Goal: Task Accomplishment & Management: Use online tool/utility

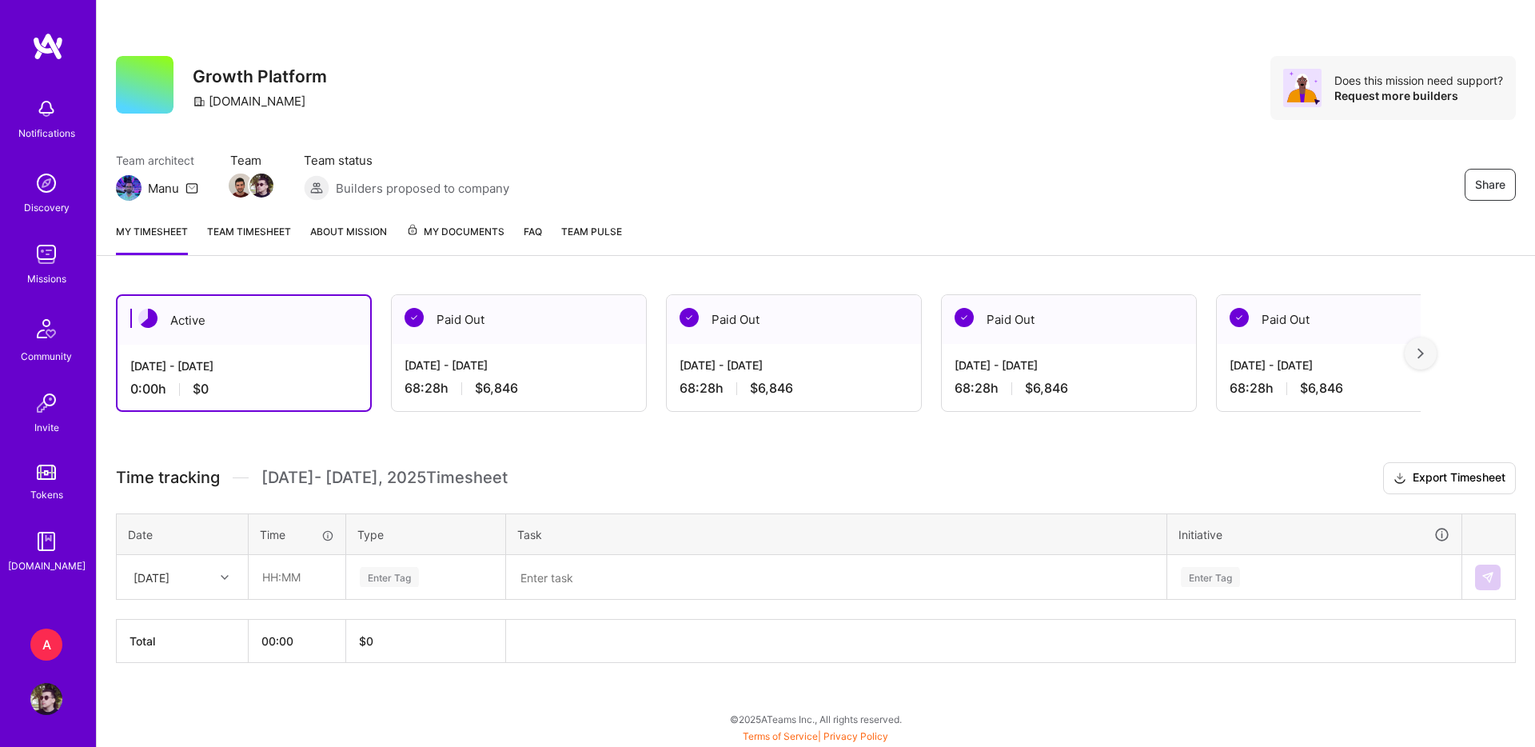
click at [170, 577] on div "[DATE]" at bounding box center [152, 577] width 36 height 17
click at [183, 613] on div "[DATE]" at bounding box center [183, 623] width 130 height 30
click at [257, 590] on input "text" at bounding box center [297, 577] width 95 height 42
type input "23:00"
click at [384, 586] on div "Enter Tag" at bounding box center [426, 578] width 158 height 42
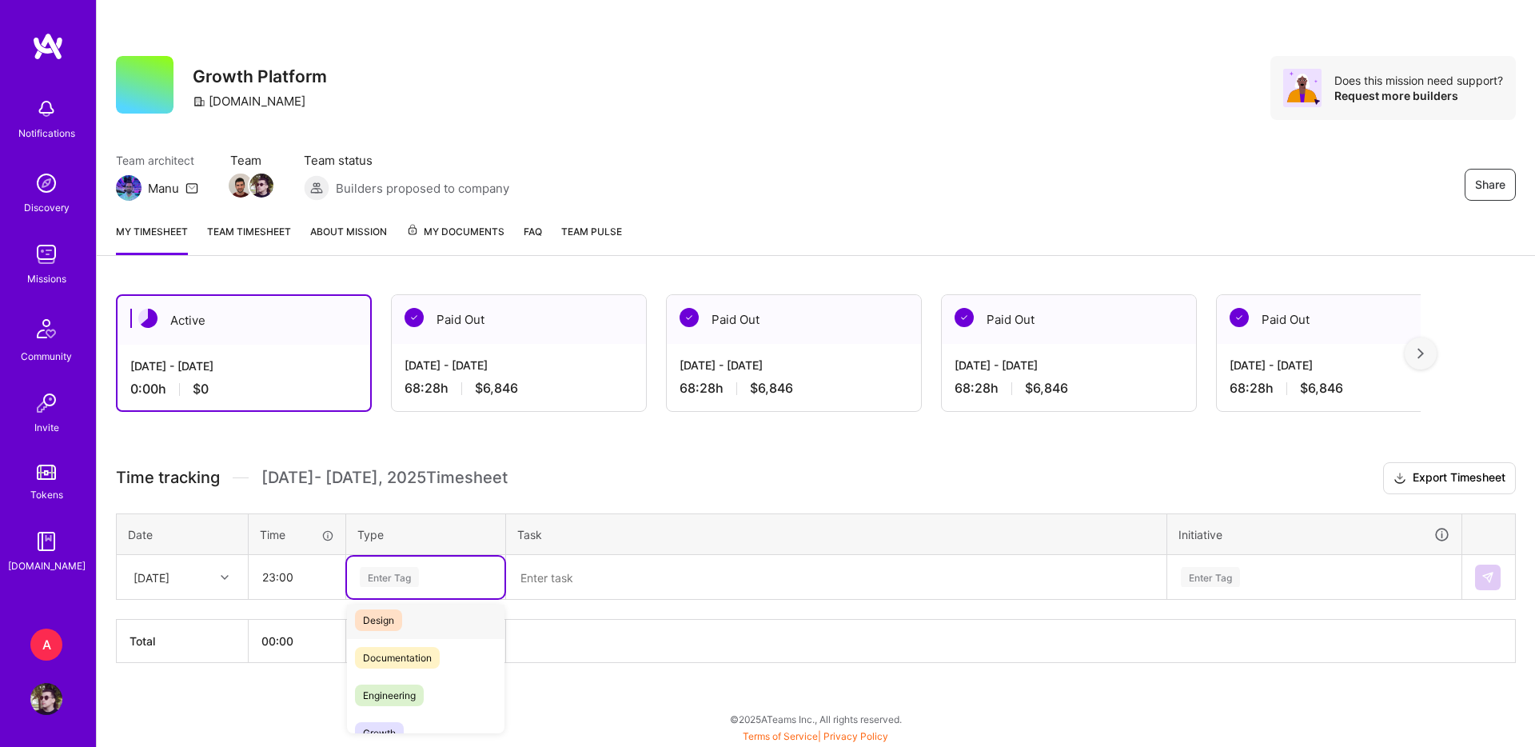
scroll to position [50, 0]
click at [413, 688] on span "Engineering" at bounding box center [389, 693] width 69 height 22
click at [577, 588] on textarea at bounding box center [836, 578] width 657 height 42
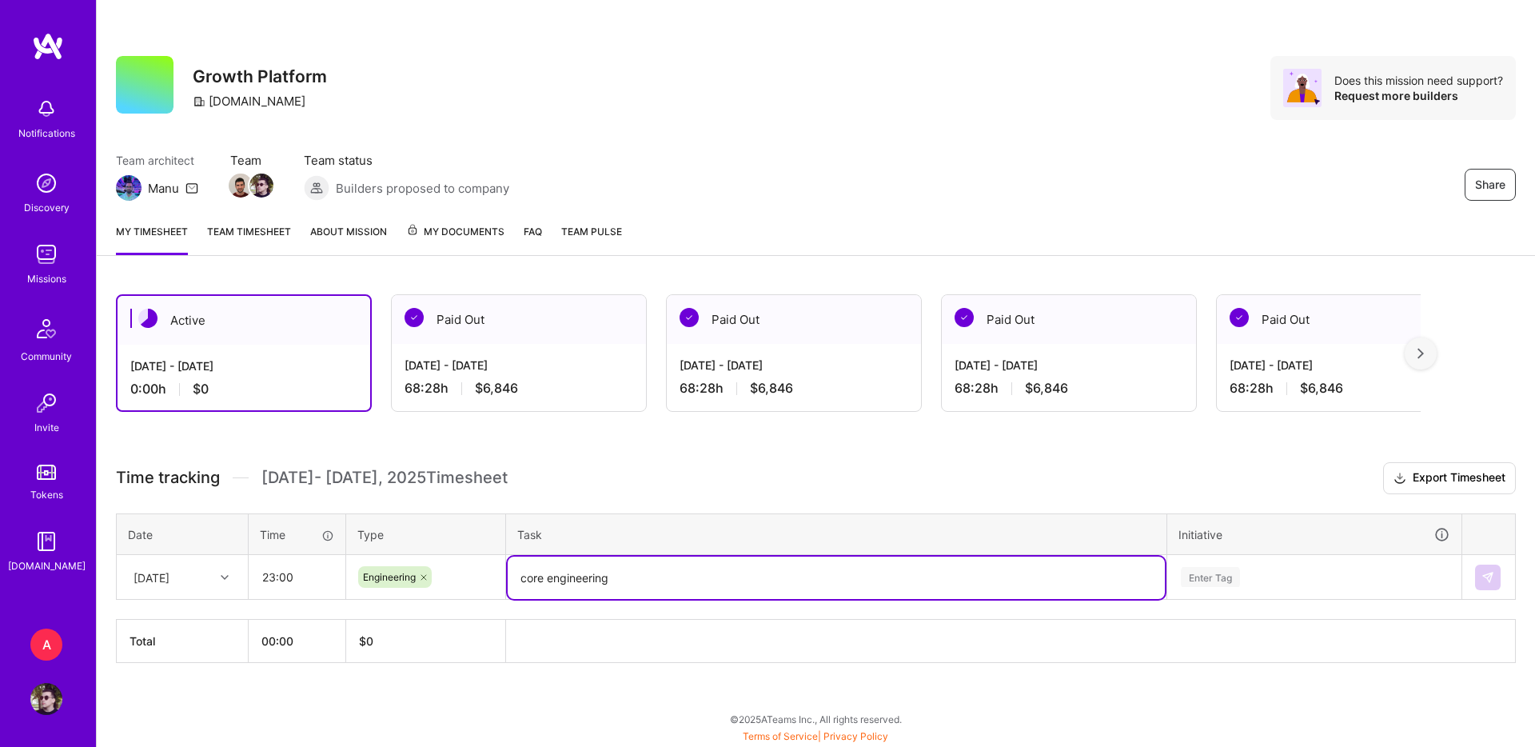
type textarea "core engineering"
click at [1230, 580] on div "Enter Tag" at bounding box center [1210, 577] width 59 height 25
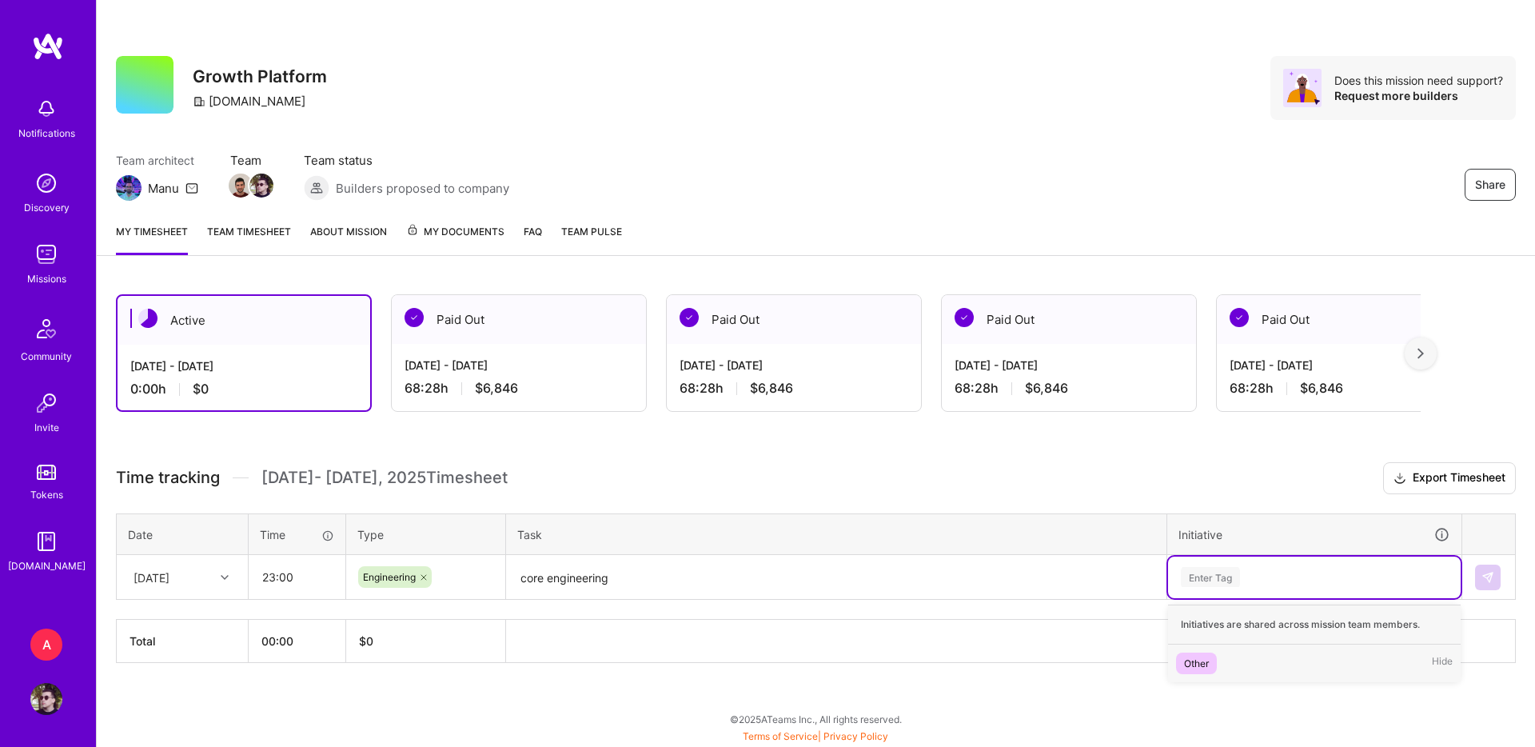
click at [1261, 662] on div "Other Hide" at bounding box center [1314, 664] width 293 height 38
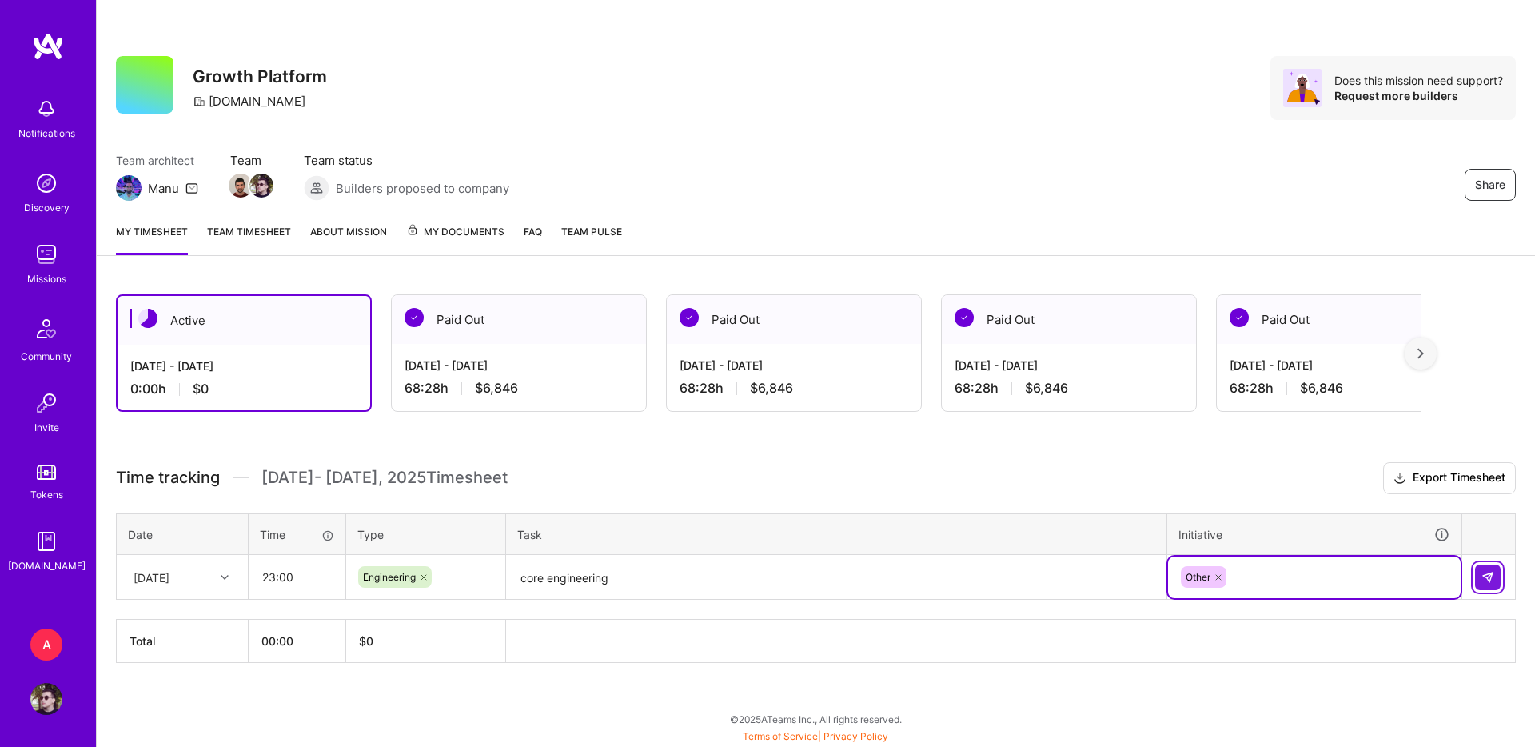
click at [1477, 578] on button at bounding box center [1488, 578] width 26 height 26
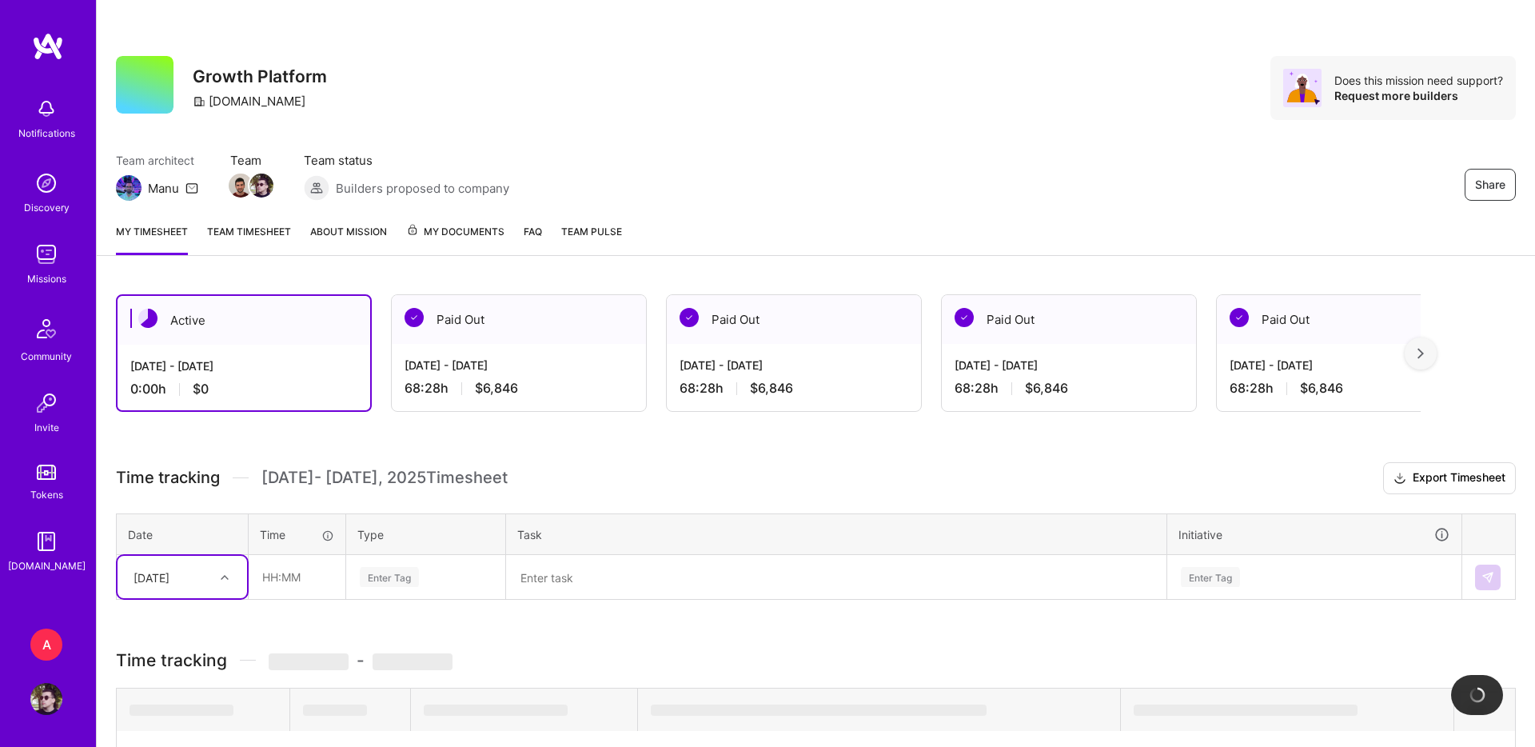
click at [222, 570] on div at bounding box center [226, 577] width 25 height 21
click at [191, 620] on div "[DATE]" at bounding box center [183, 623] width 130 height 30
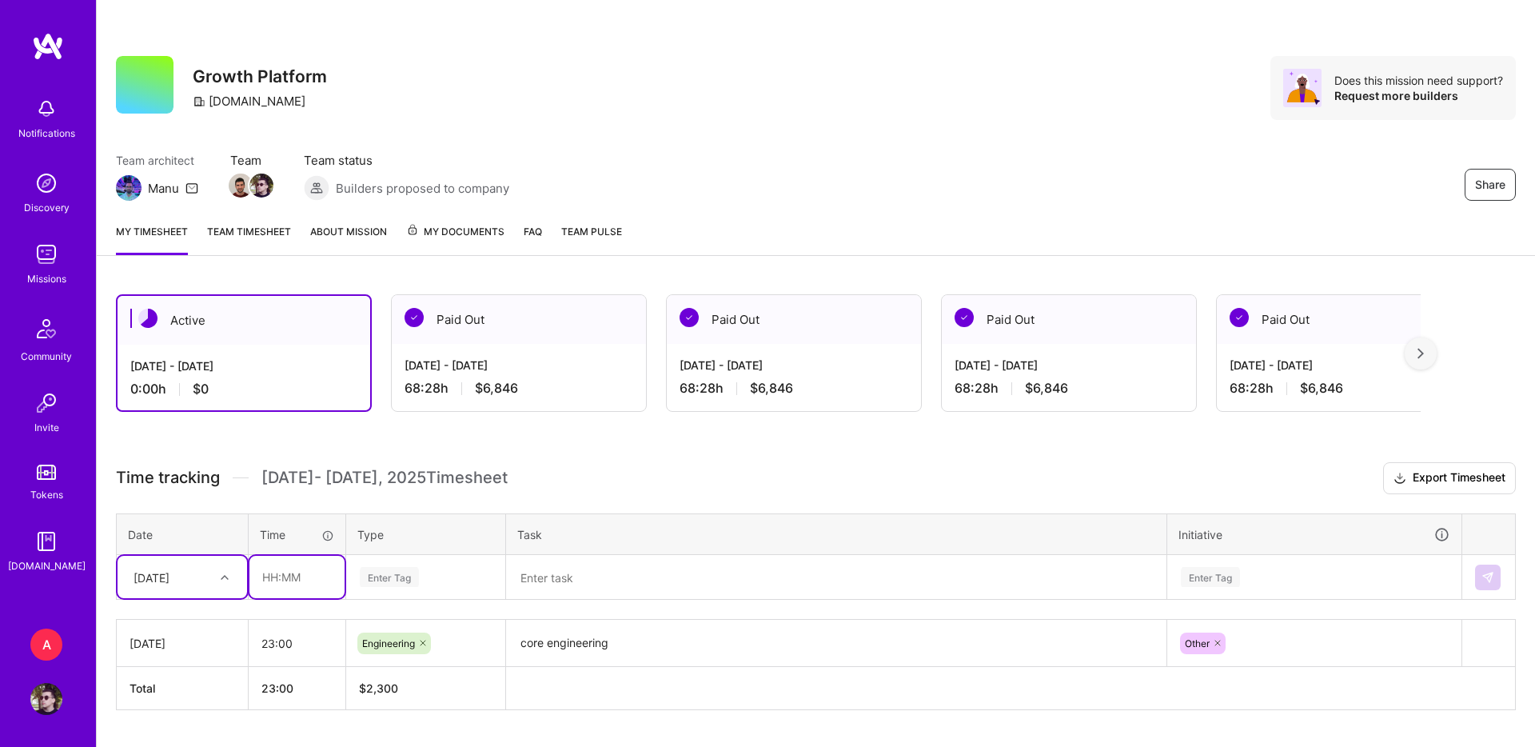
click at [299, 579] on input "text" at bounding box center [297, 577] width 95 height 42
type input "23:00"
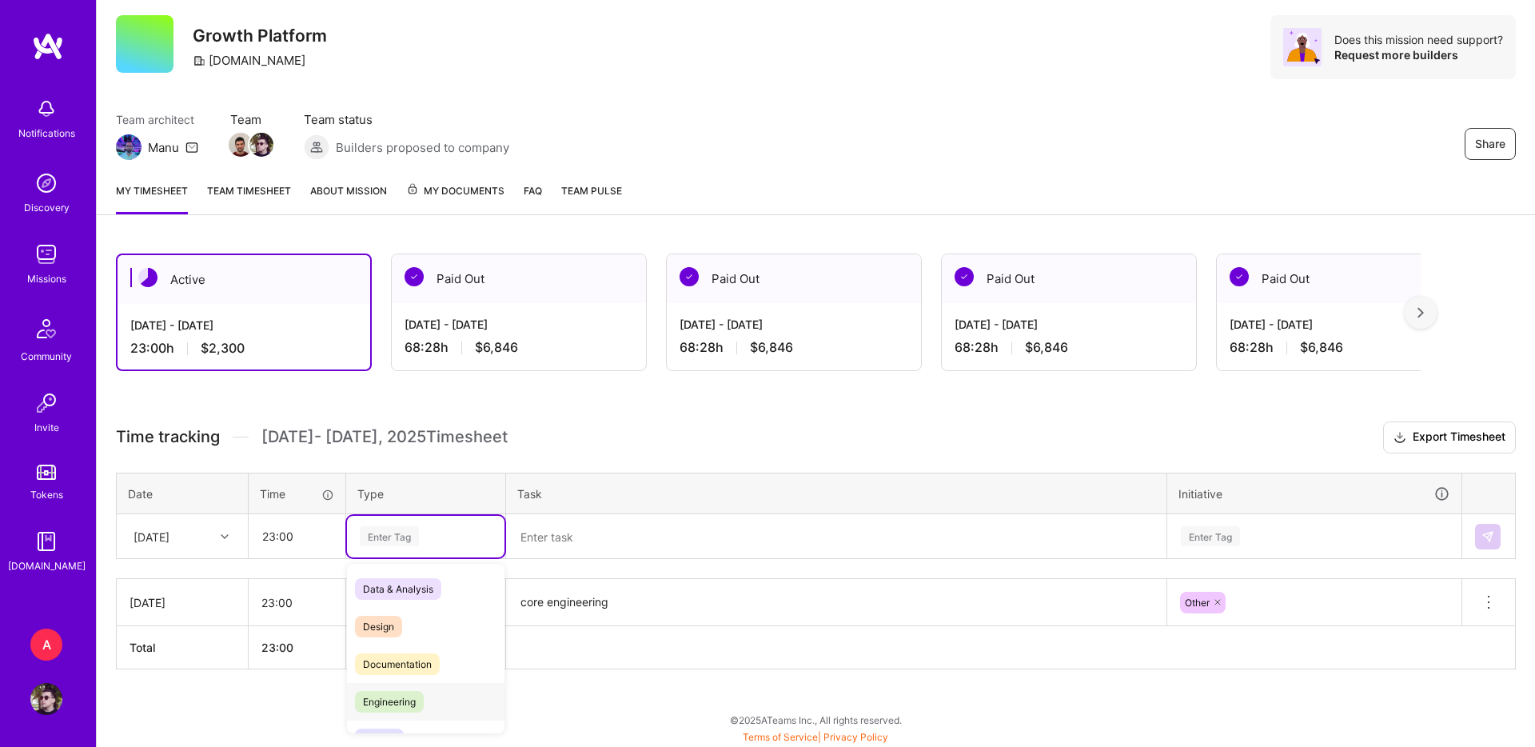
click at [397, 705] on span "Engineering" at bounding box center [389, 702] width 69 height 22
click at [596, 558] on div "Time tracking [DATE] - [DATE] Timesheet Export Timesheet Date Time Type Task In…" at bounding box center [816, 545] width 1400 height 248
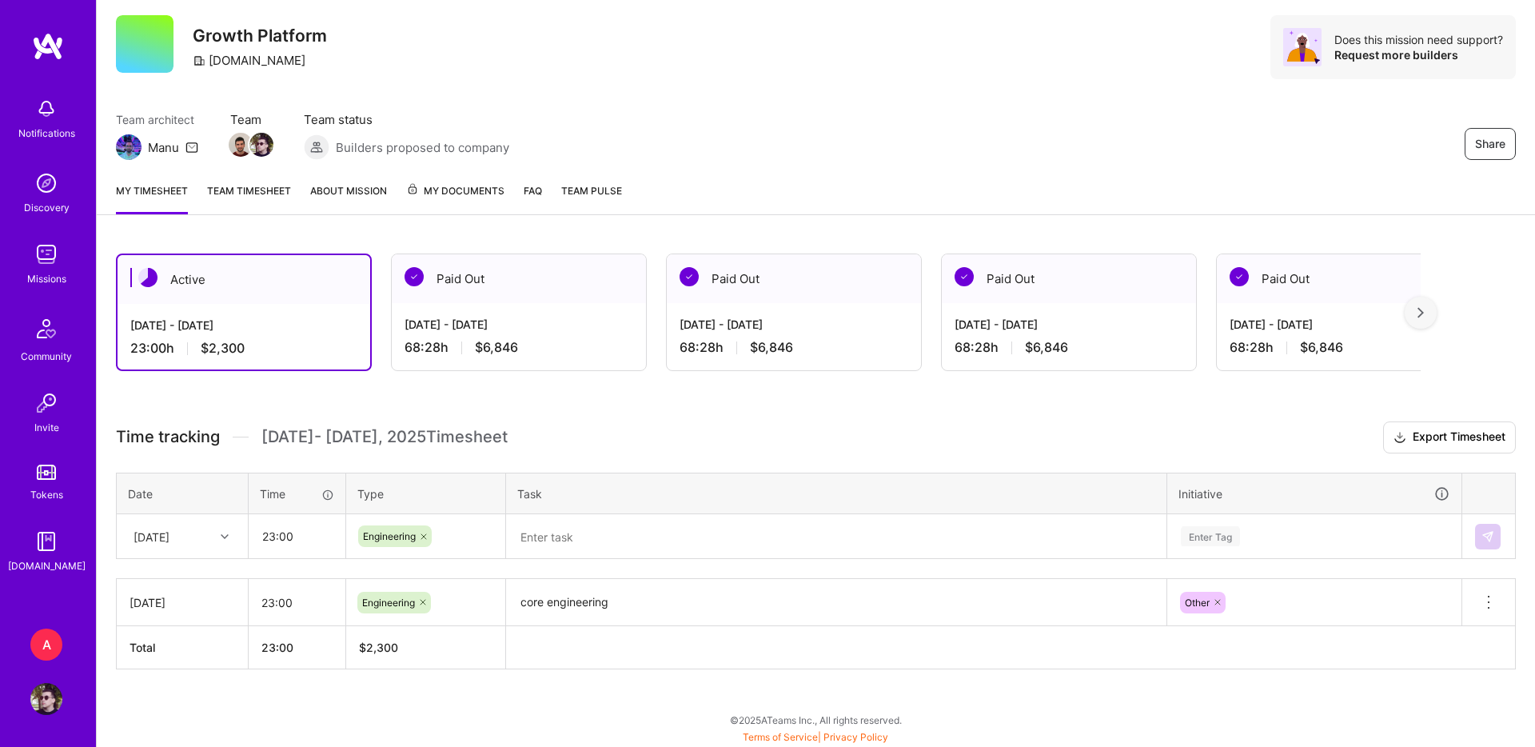
click at [618, 533] on textarea at bounding box center [836, 537] width 657 height 42
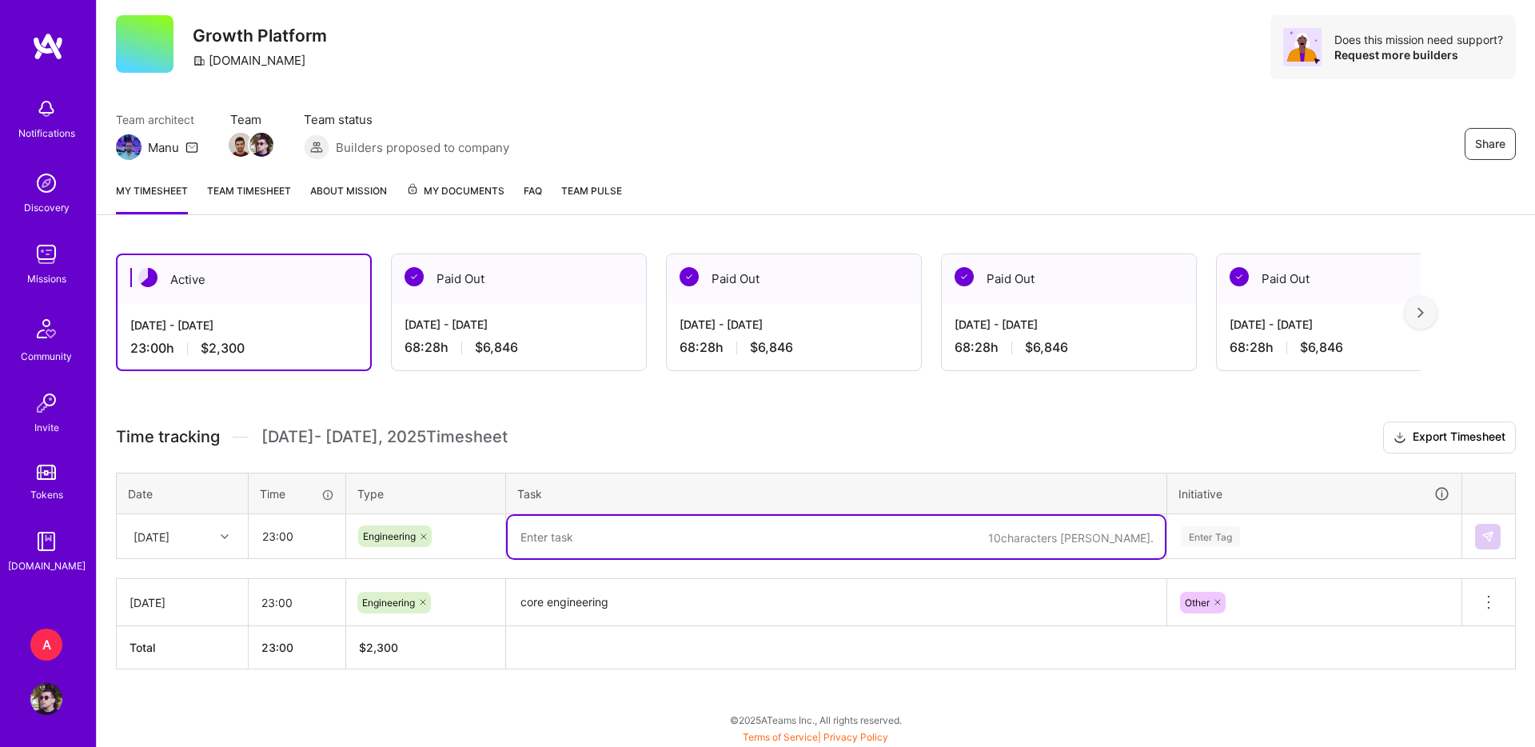
paste textarea "core engineering"
type textarea "core engineering"
click at [1350, 520] on div "Enter Tag" at bounding box center [1314, 537] width 293 height 42
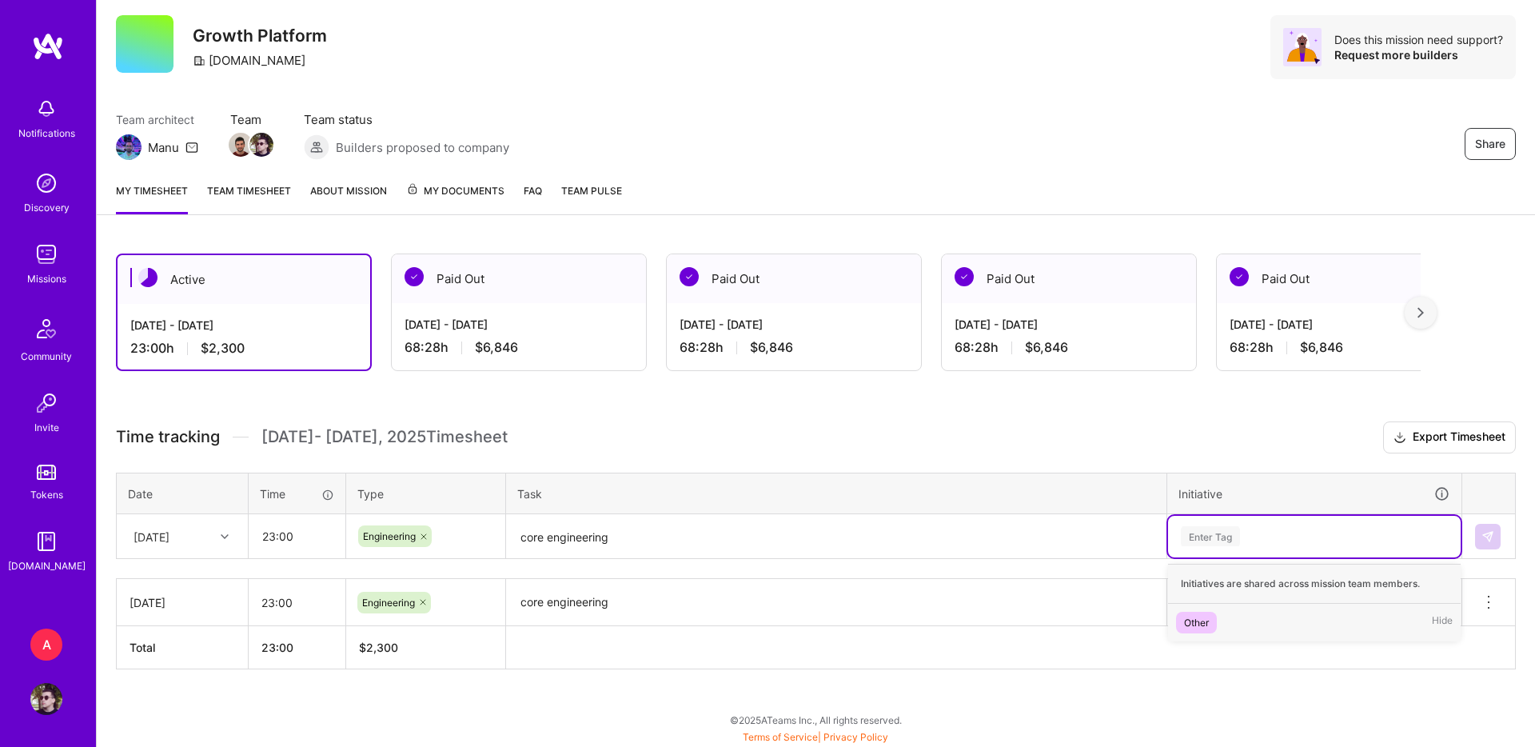
click at [1285, 625] on div "Other Hide" at bounding box center [1314, 623] width 293 height 38
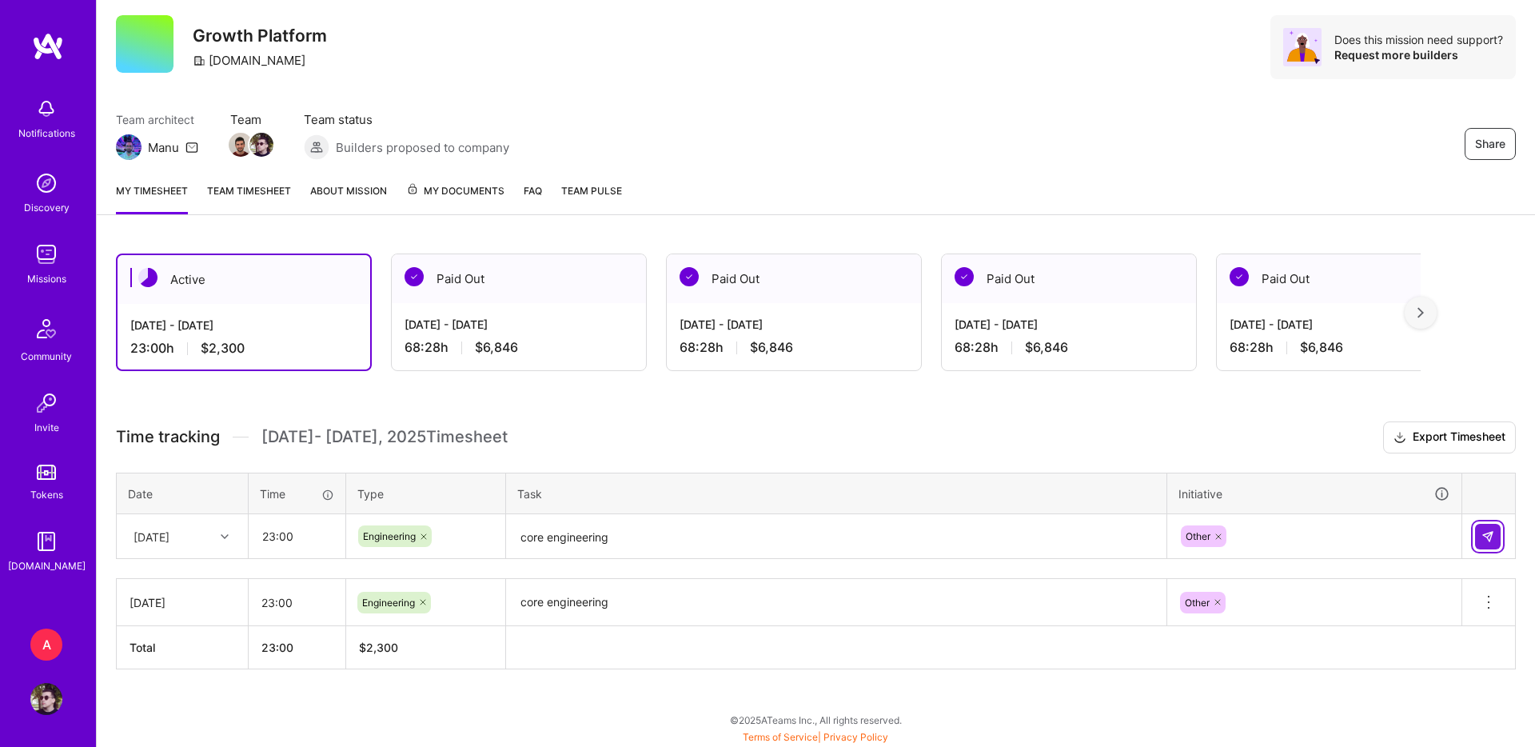
click at [1476, 533] on button at bounding box center [1488, 537] width 26 height 26
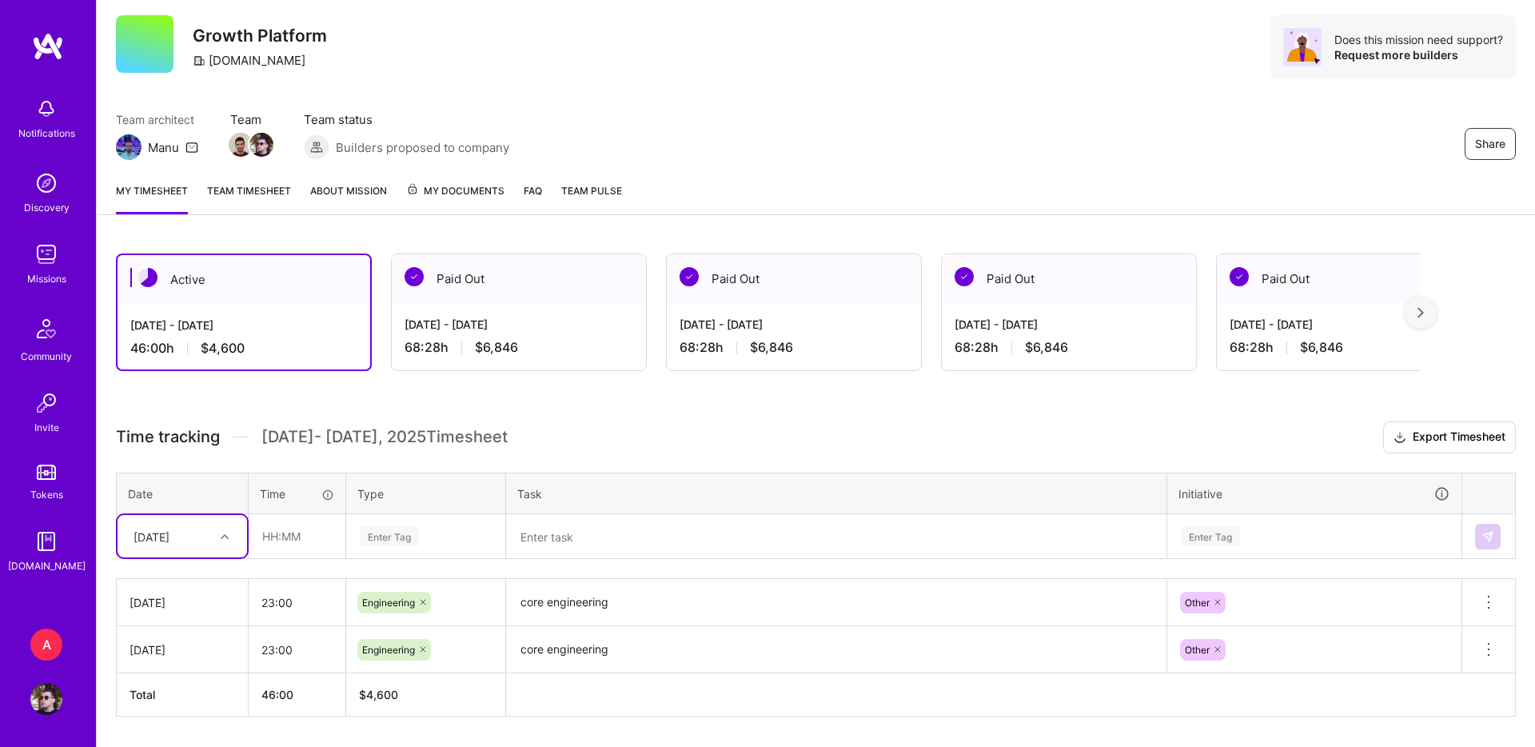
scroll to position [88, 0]
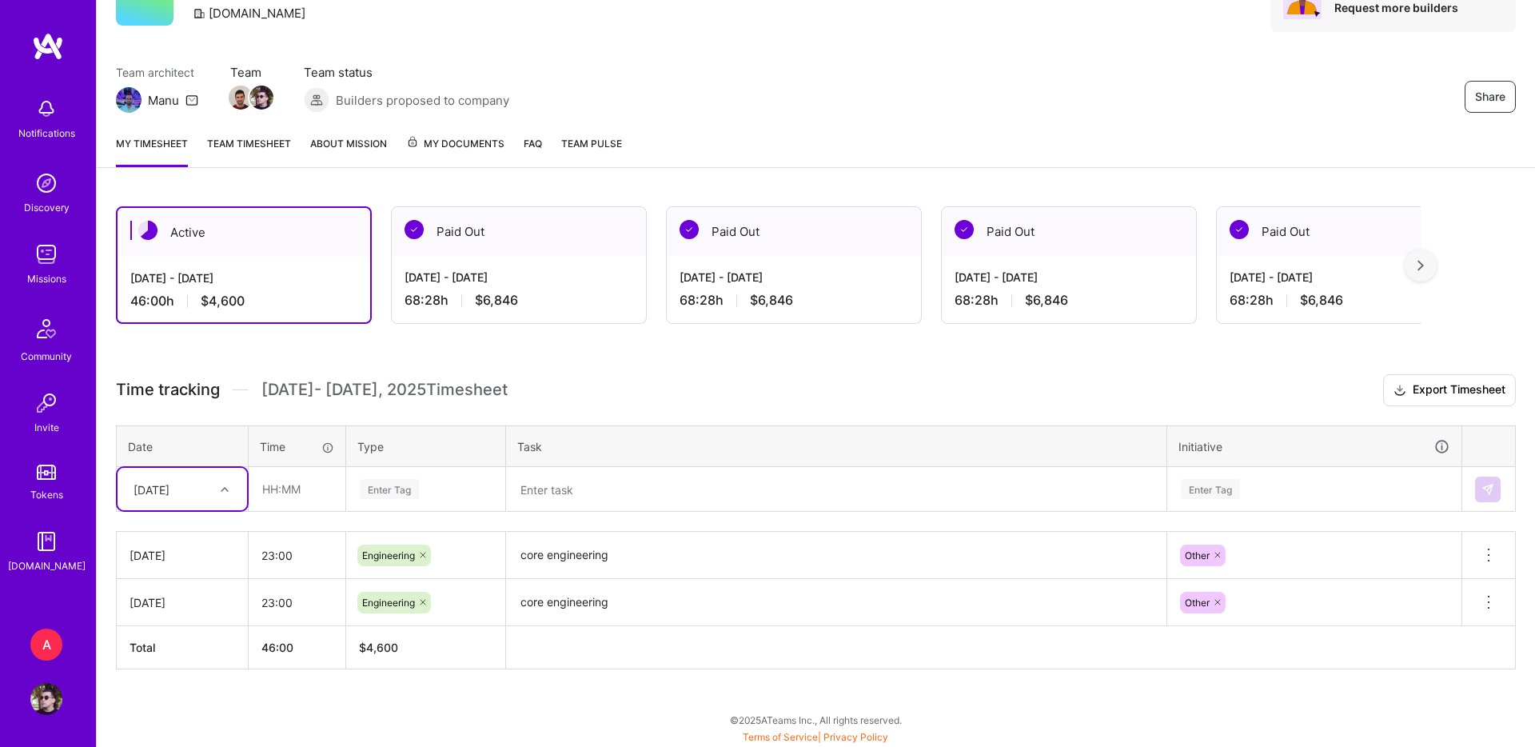
click at [204, 486] on div "[DATE]" at bounding box center [170, 489] width 89 height 26
click at [194, 570] on div "[DATE]" at bounding box center [183, 564] width 130 height 30
click at [440, 284] on div "[DATE] - [DATE]" at bounding box center [519, 277] width 229 height 17
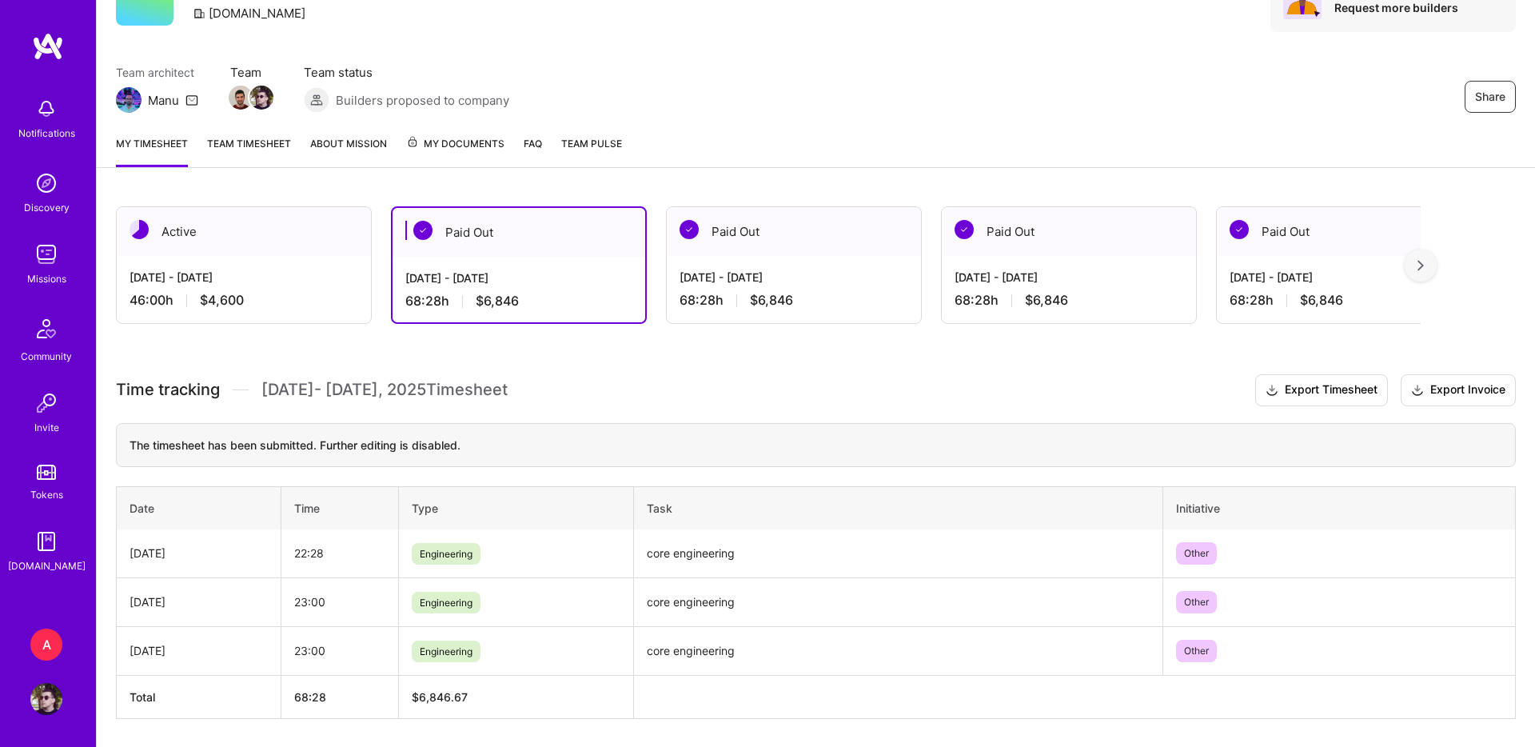
click at [326, 273] on div "[DATE] - [DATE]" at bounding box center [244, 277] width 229 height 17
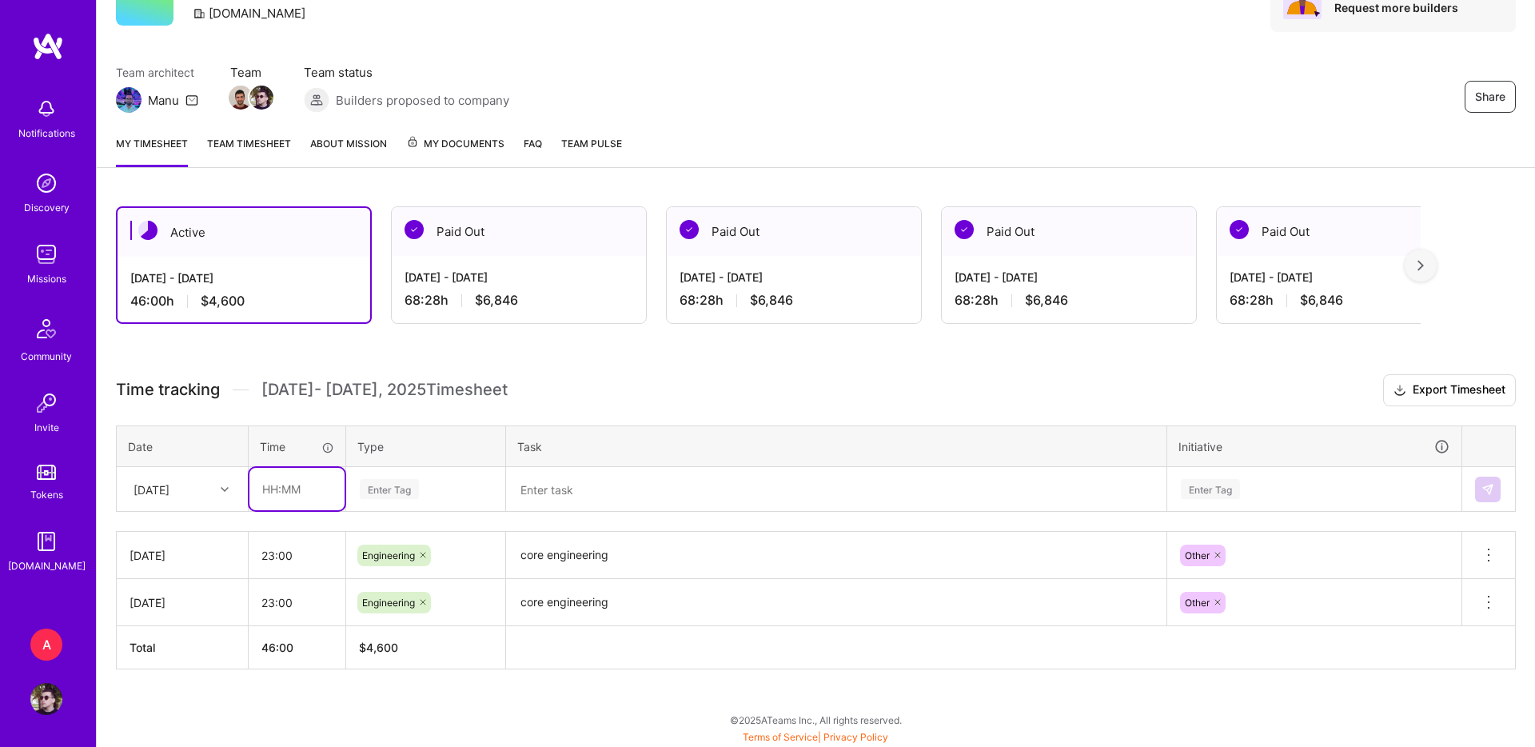
click at [274, 487] on input "text" at bounding box center [297, 489] width 95 height 42
type input "22:28"
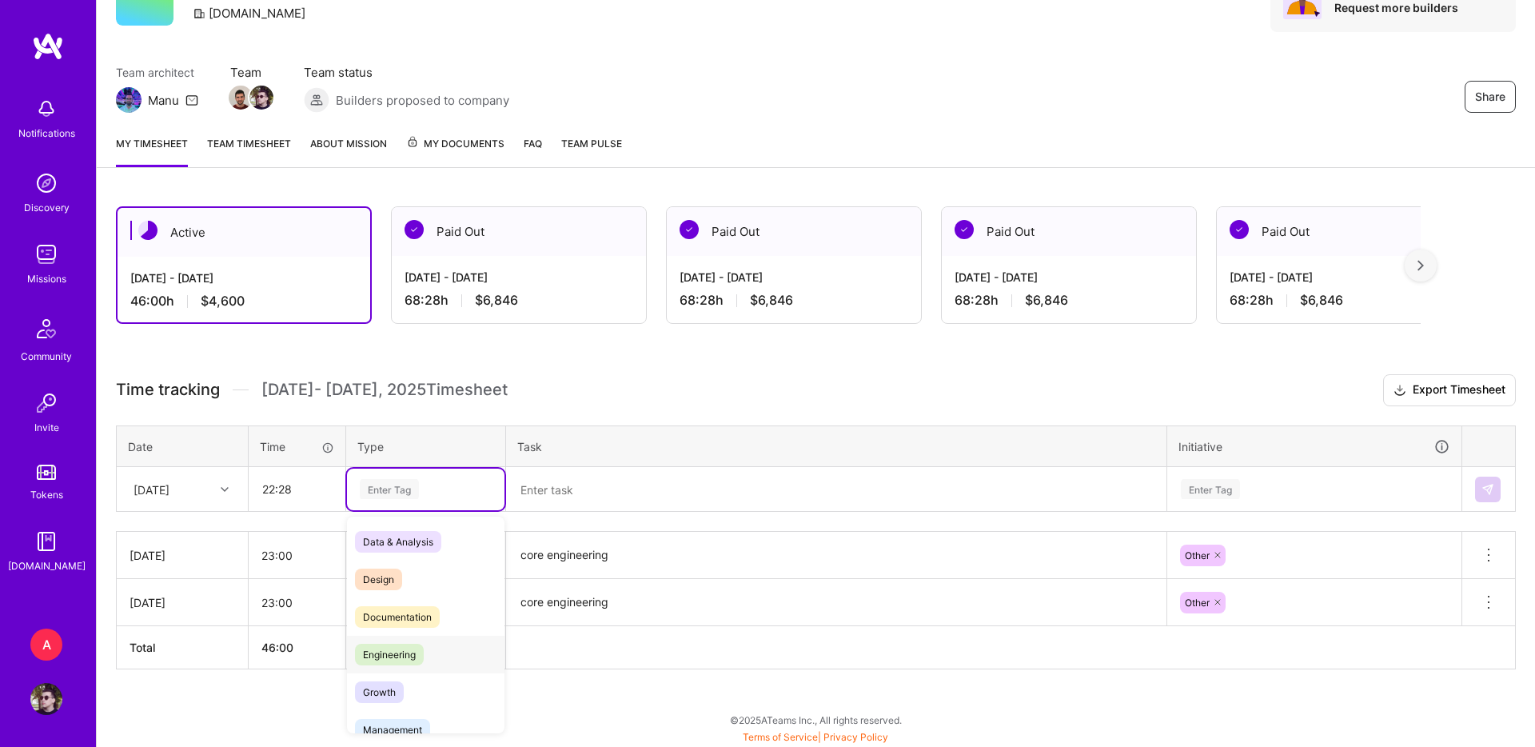
click at [414, 649] on span "Engineering" at bounding box center [389, 655] width 69 height 22
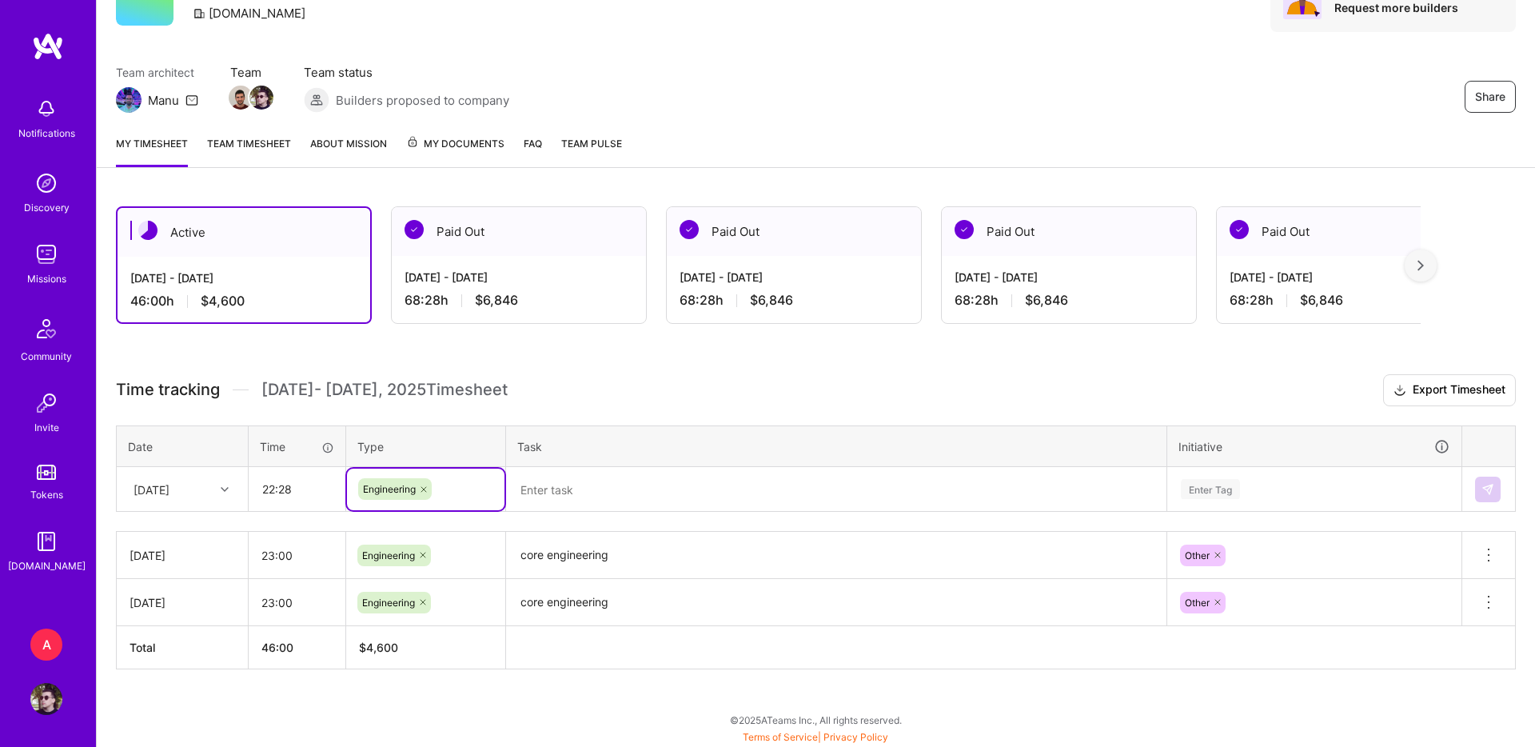
click at [606, 486] on textarea at bounding box center [836, 490] width 657 height 42
paste textarea "core engineering"
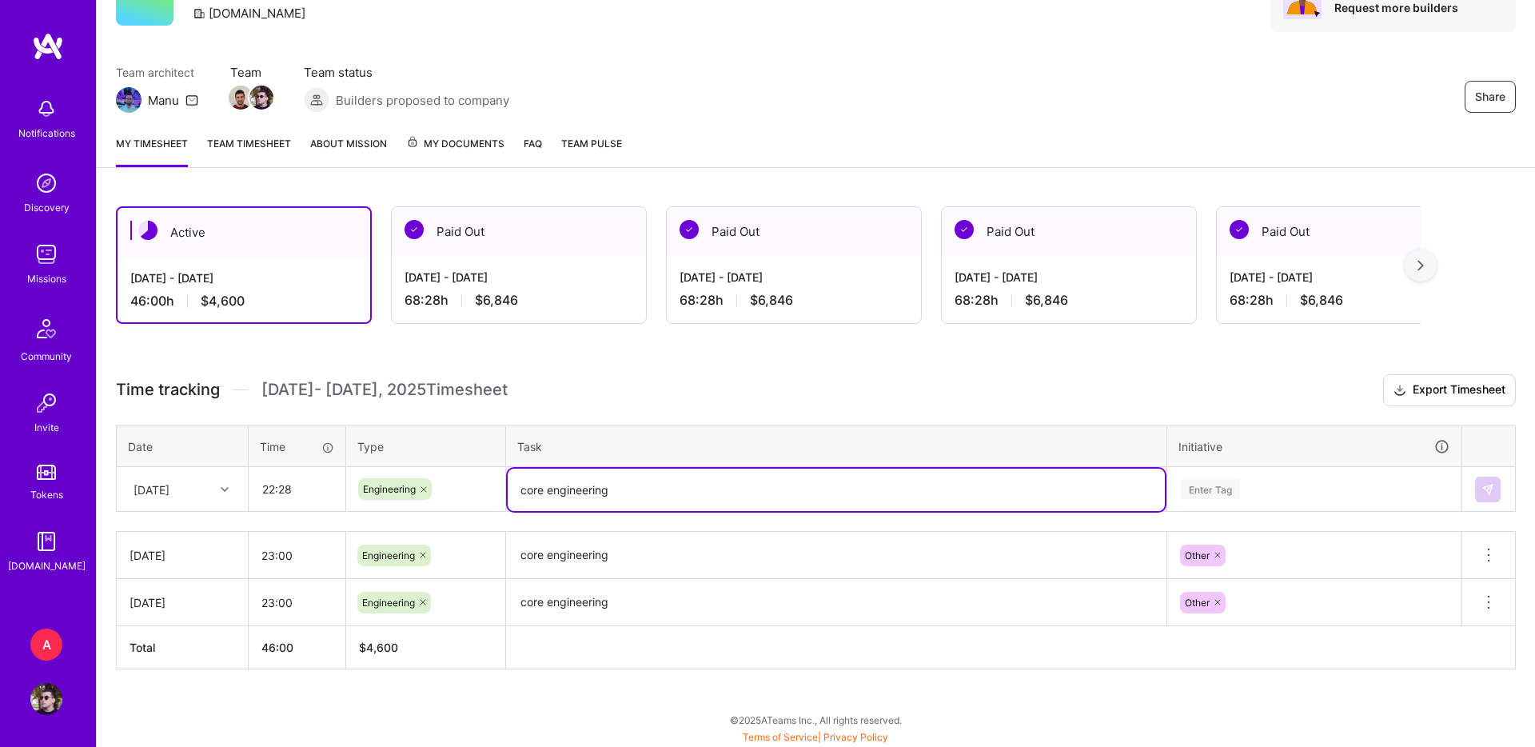
type textarea "core engineering"
click at [1245, 508] on div "Enter Tag" at bounding box center [1314, 490] width 293 height 42
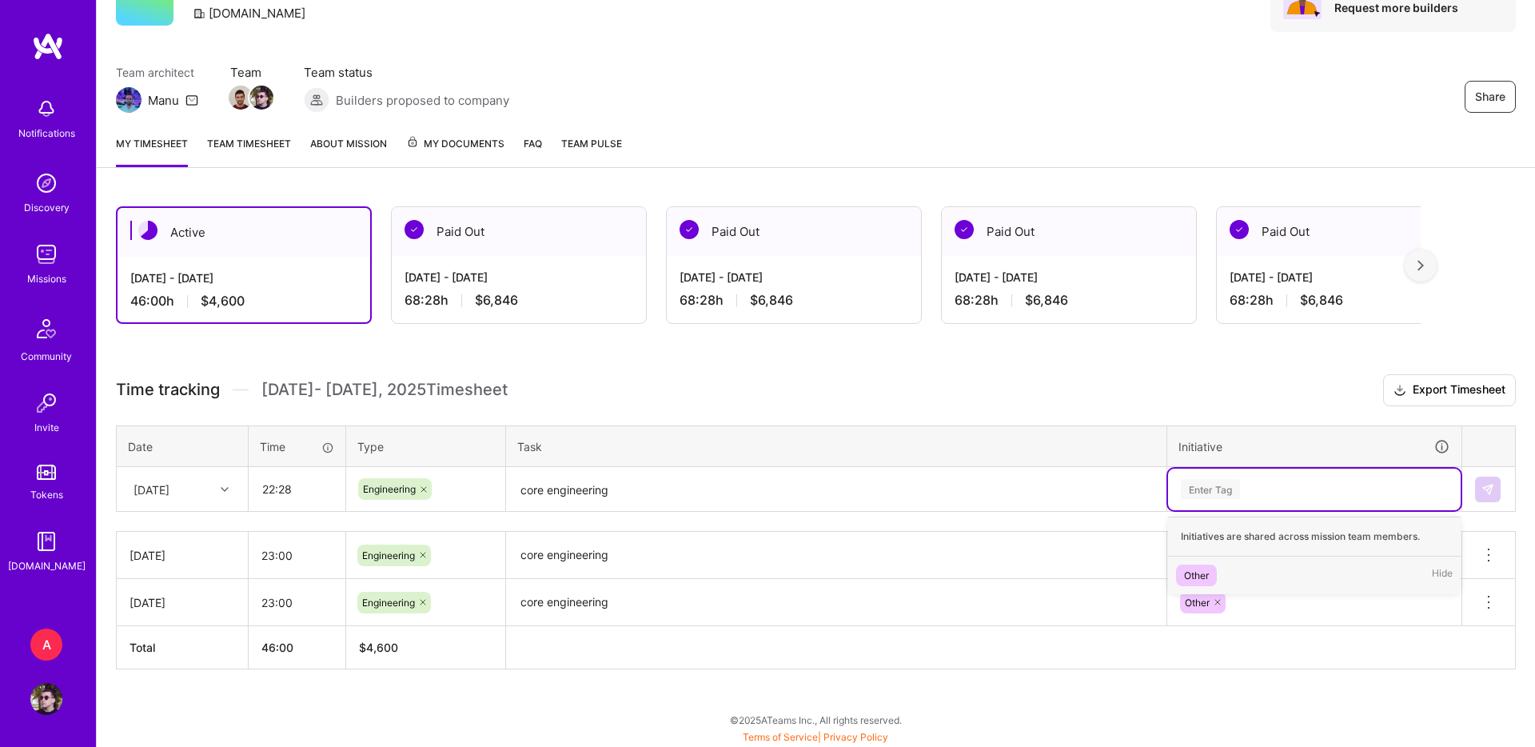
click at [1240, 554] on div "Initiatives are shared across mission team members." at bounding box center [1314, 537] width 293 height 40
click at [1240, 565] on div "Other Hide" at bounding box center [1314, 576] width 293 height 38
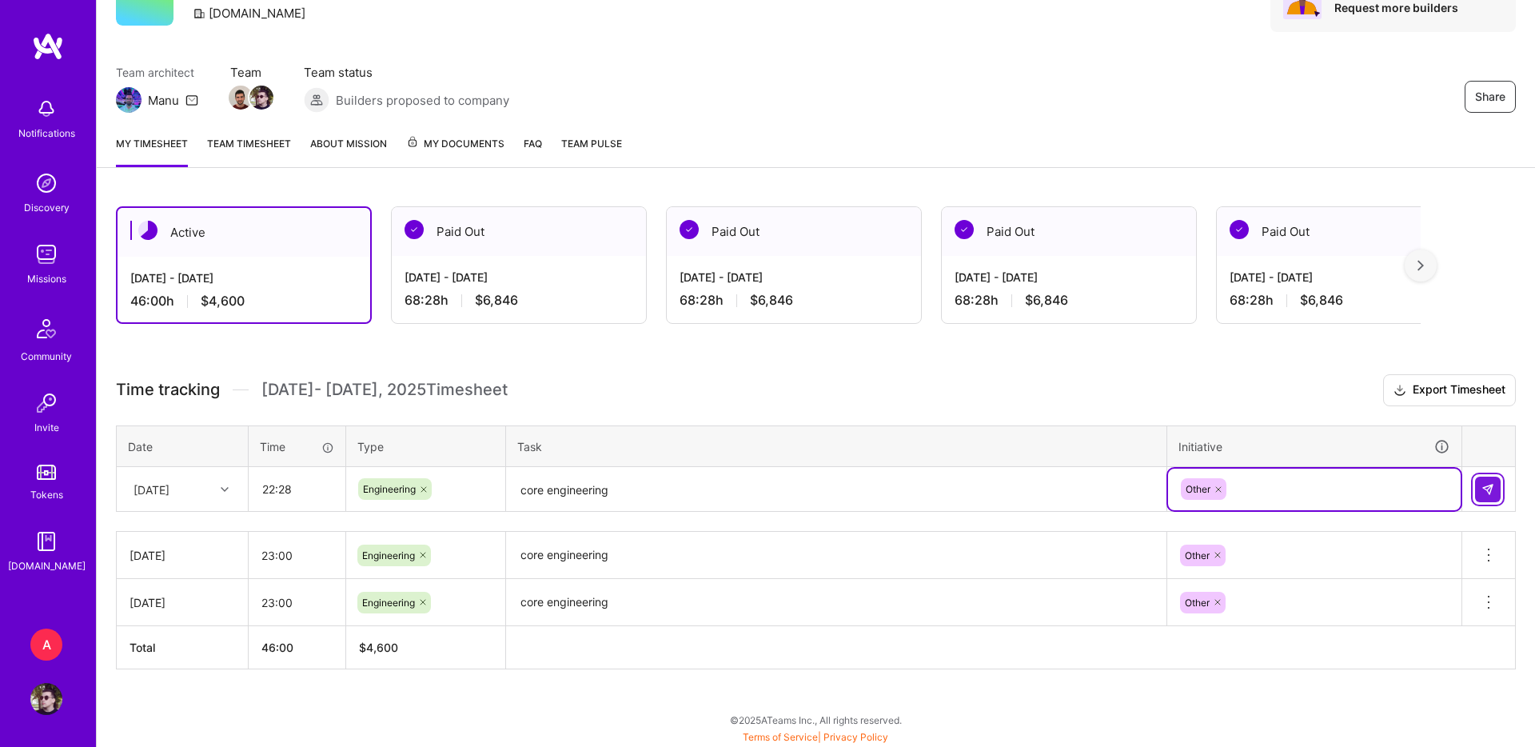
click at [1491, 485] on img at bounding box center [1488, 489] width 13 height 13
